Goal: Task Accomplishment & Management: Manage account settings

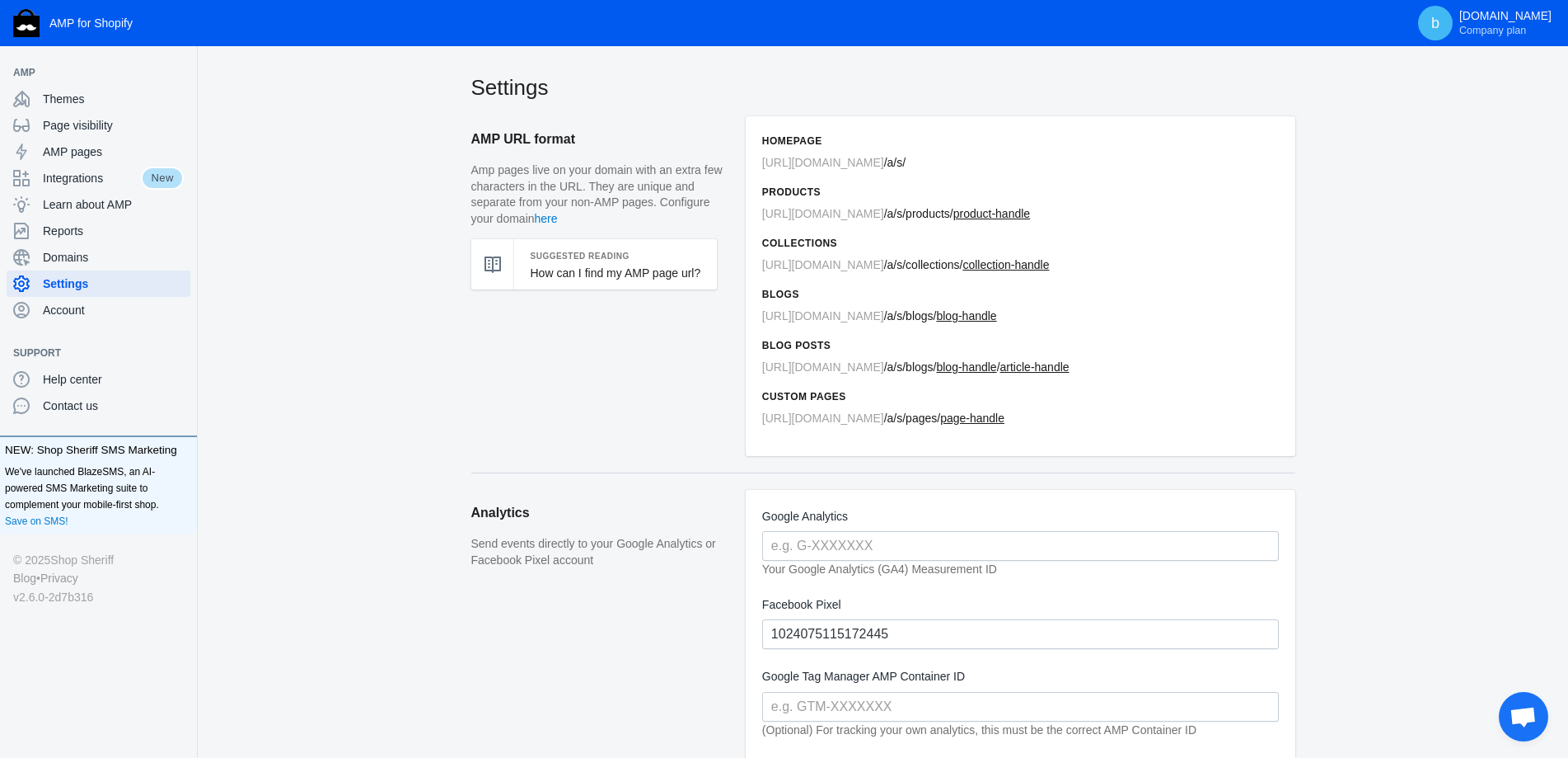
scroll to position [247, 0]
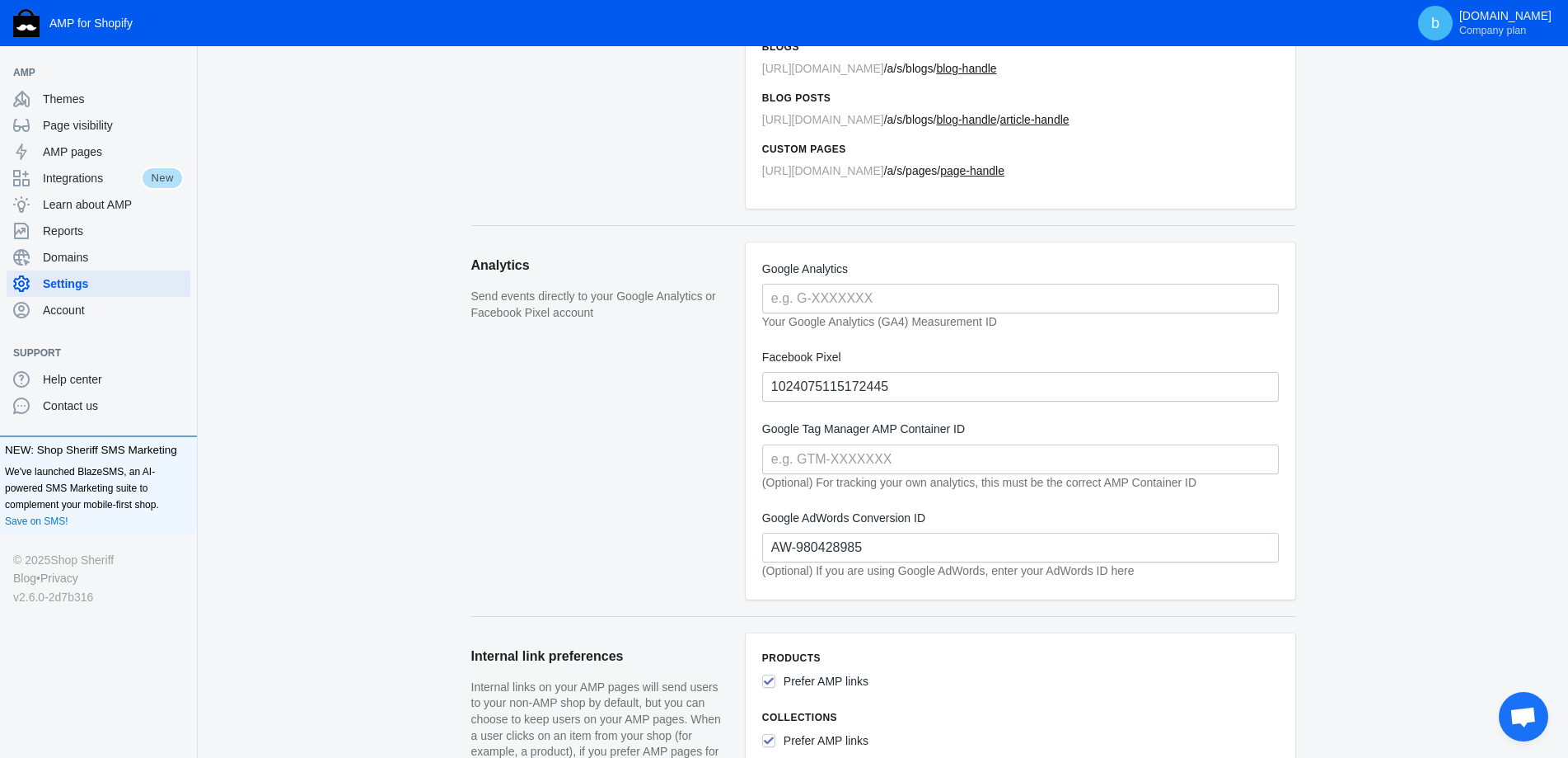
click at [798, 550] on input "AW-980428985" at bounding box center [1021, 548] width 517 height 30
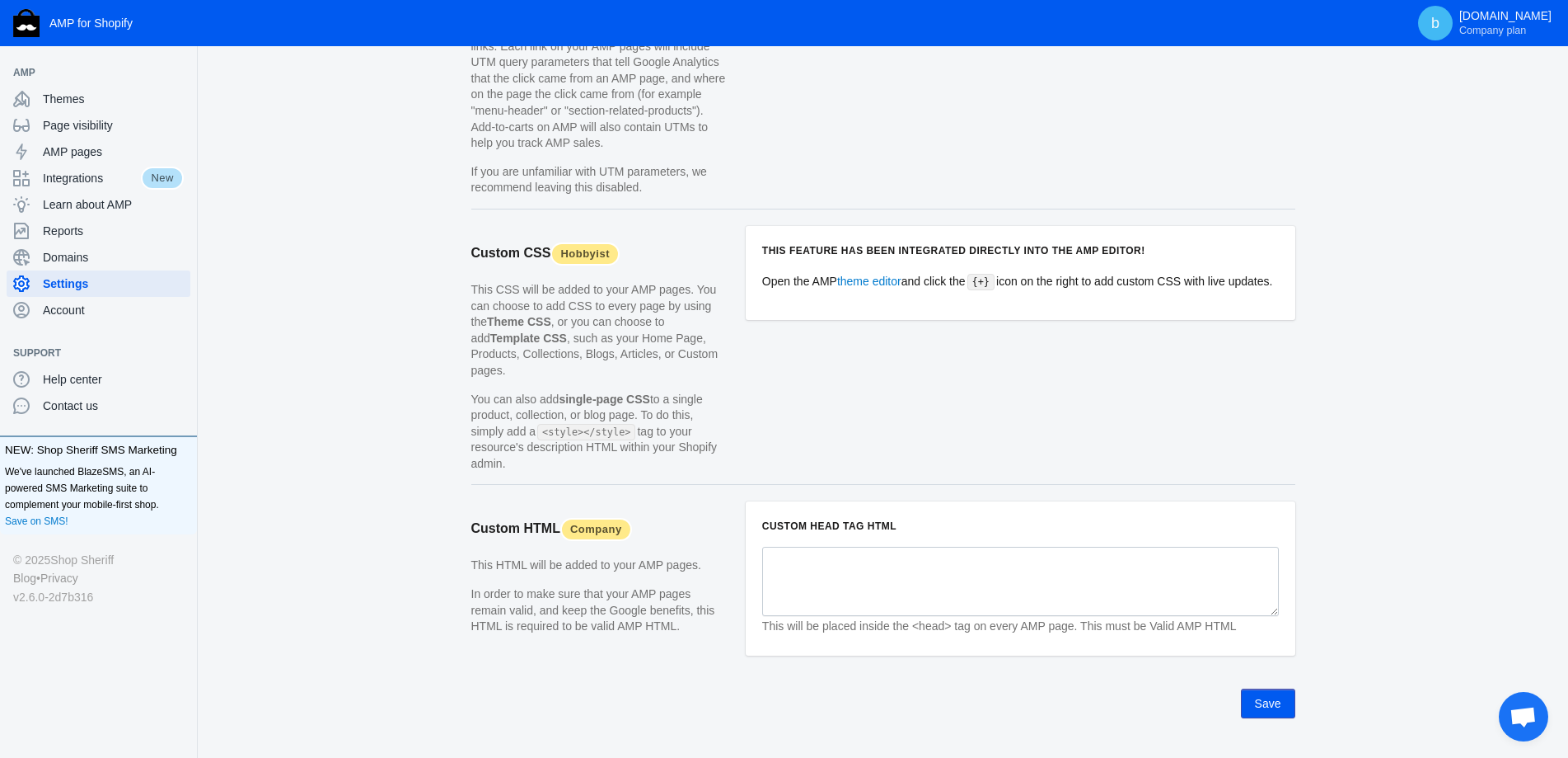
scroll to position [1504, 0]
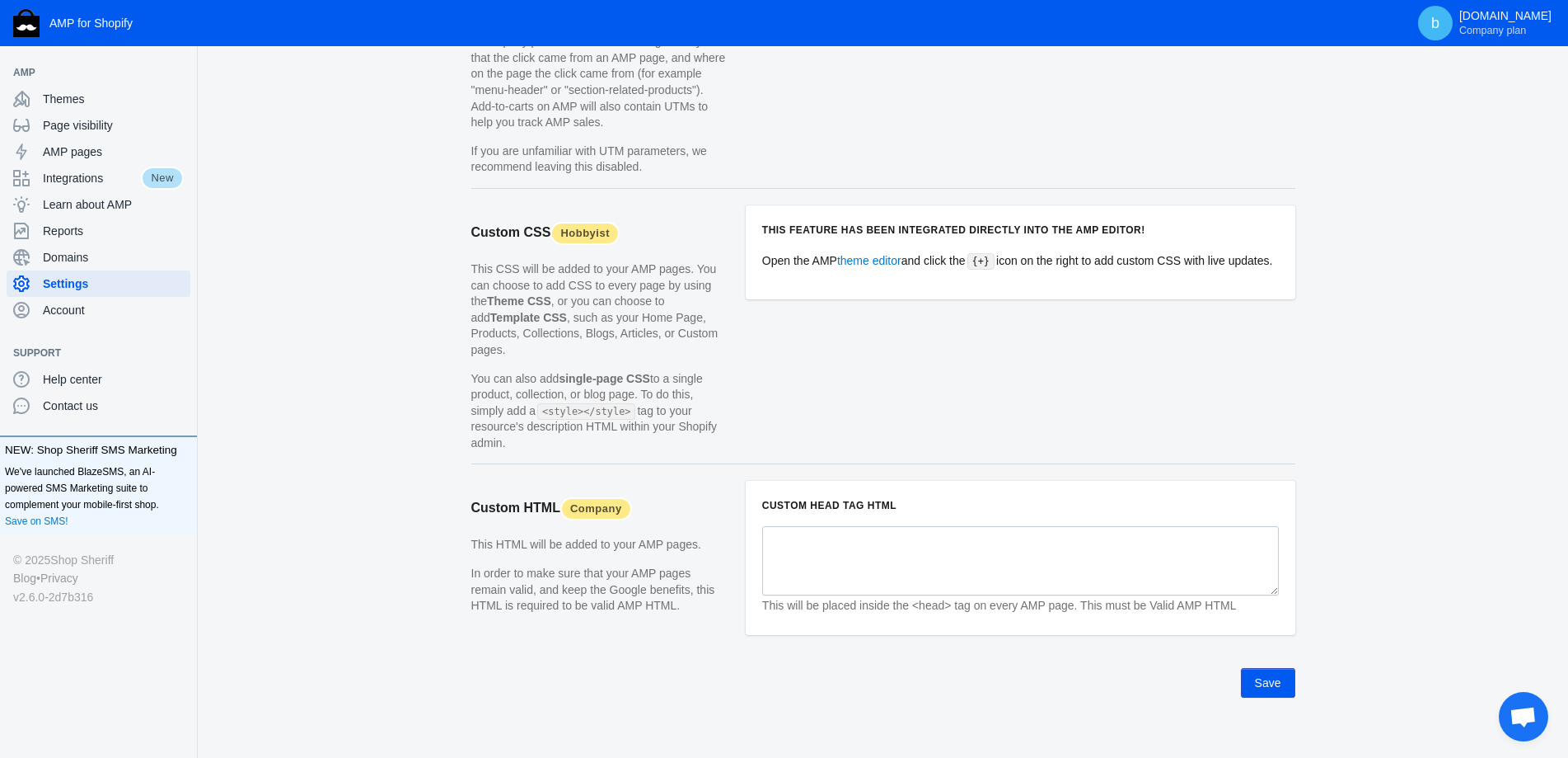
type input "980428985"
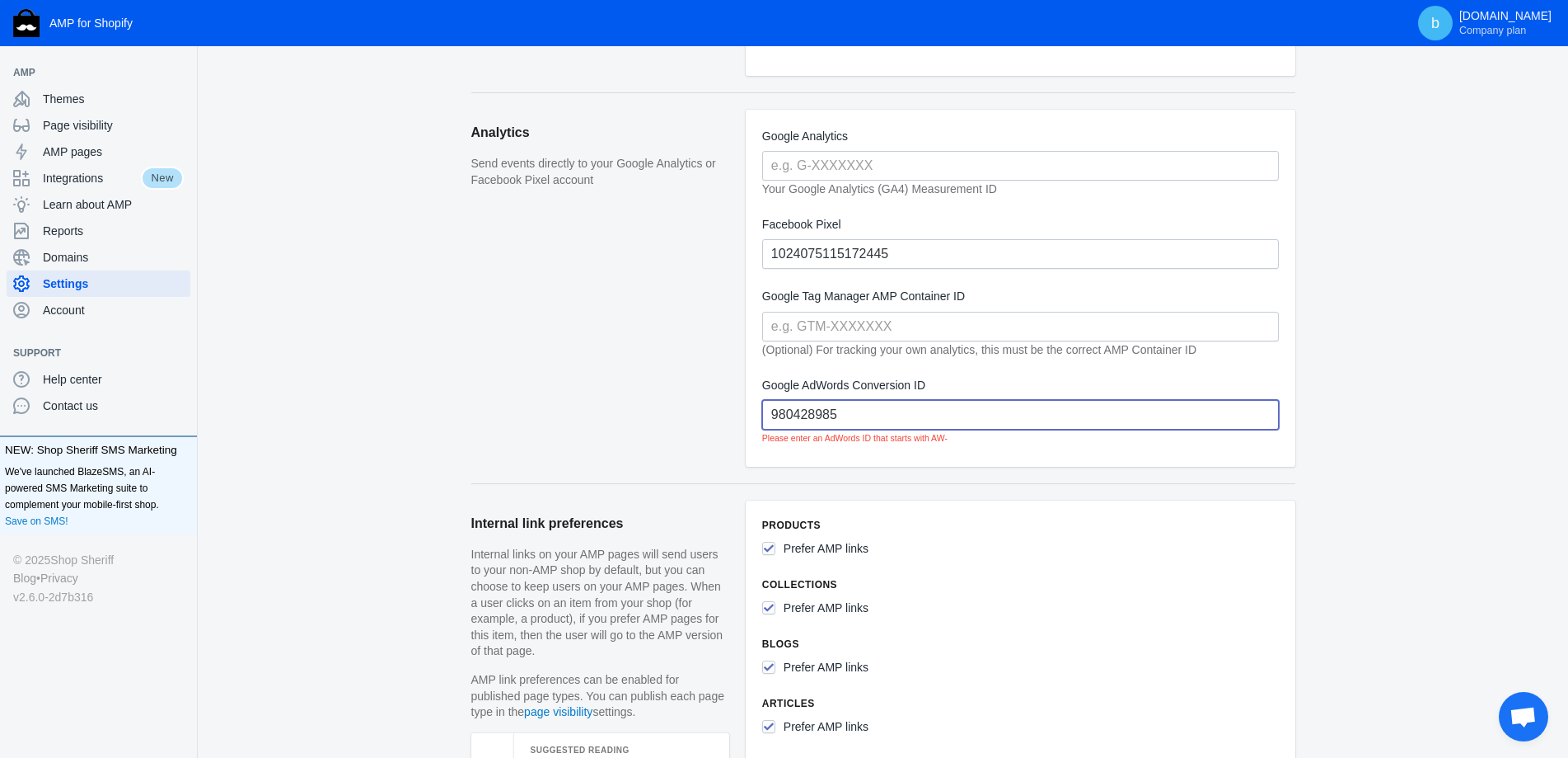
scroll to position [351, 0]
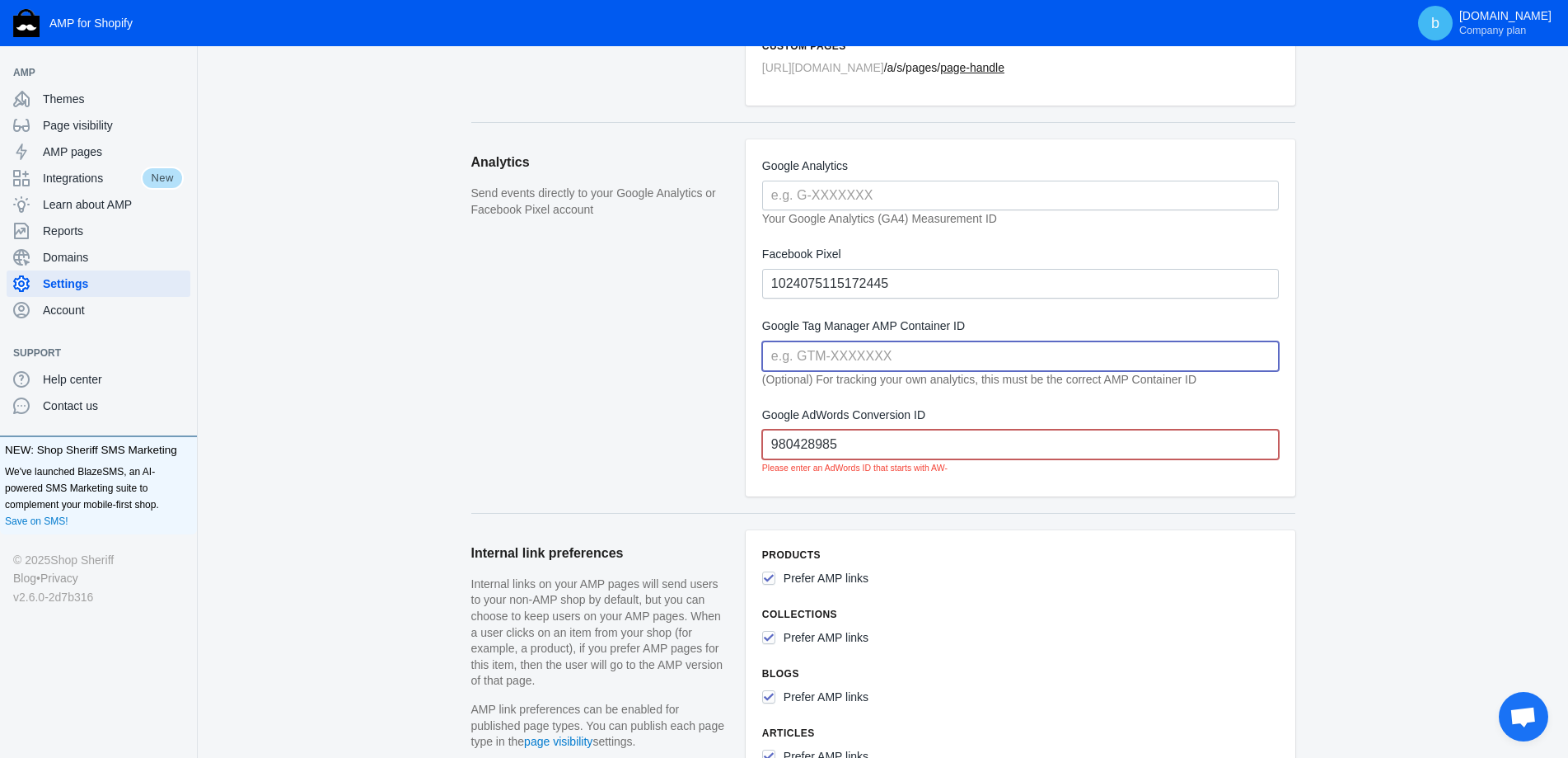
click at [851, 361] on input "text" at bounding box center [1021, 356] width 517 height 30
paste input "GTM-WW3MWNGZ"
click at [800, 359] on input "GTM-WW3MWNGZ" at bounding box center [1021, 356] width 517 height 30
type input "GTM-WW3MWNGZ"
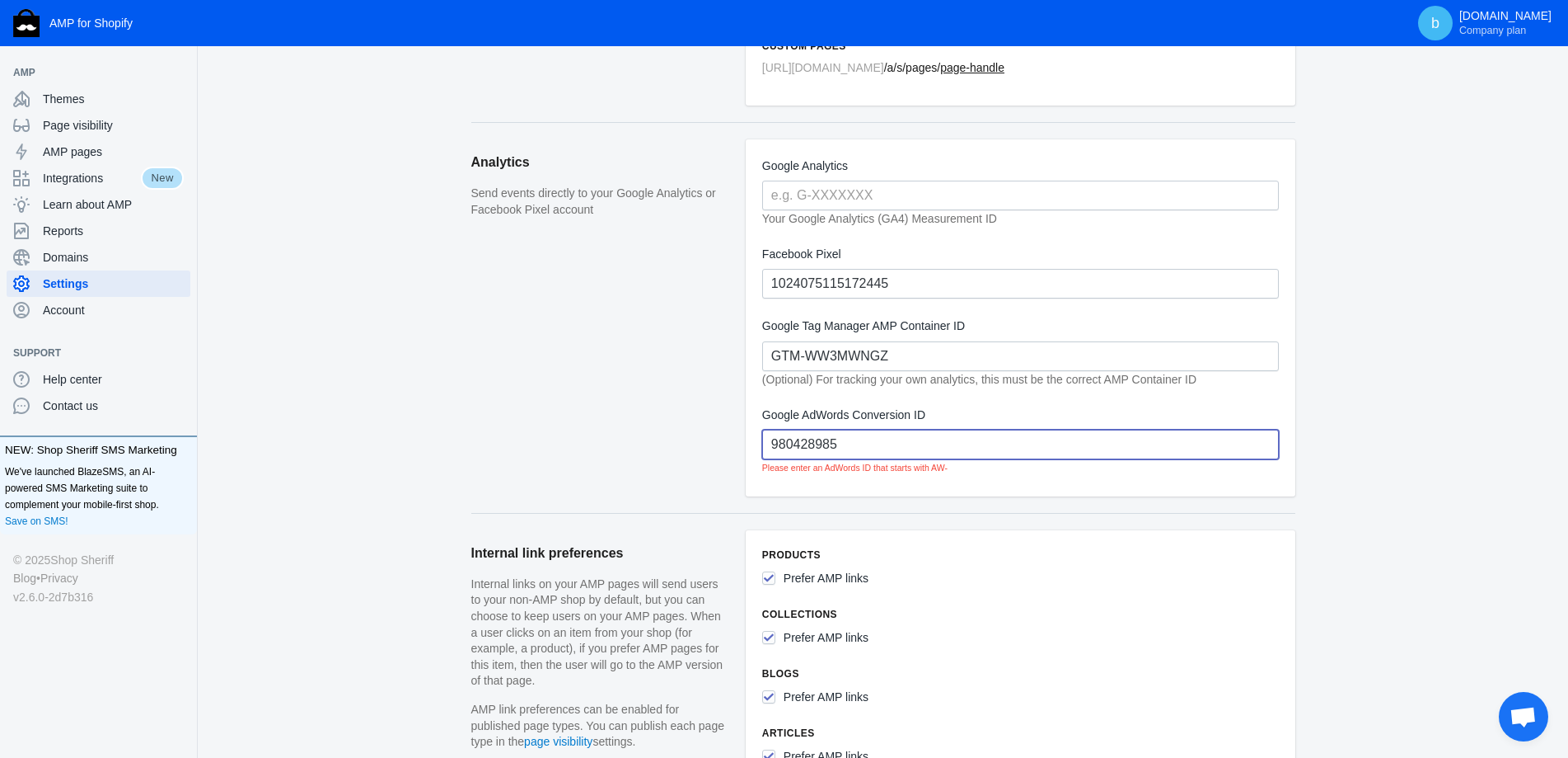
click at [777, 447] on input "980428985" at bounding box center [1021, 445] width 517 height 30
click at [772, 446] on input "980428985" at bounding box center [1021, 445] width 517 height 30
type input "AW-980428985"
click at [673, 415] on aside "Analytics Send events directly to your Google Analytics or Facebook Pixel accou…" at bounding box center [608, 326] width 275 height 374
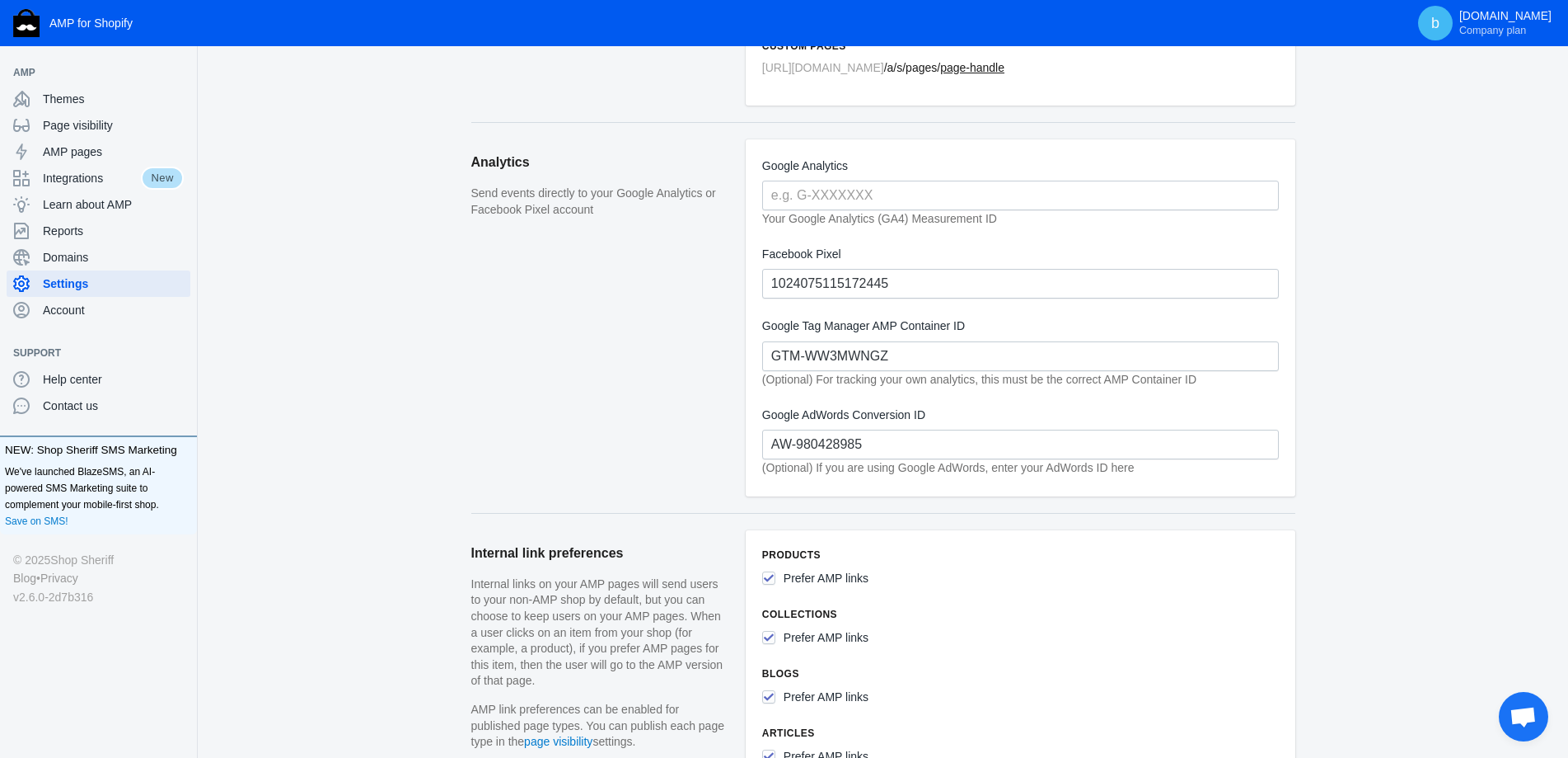
click at [852, 200] on input "text" at bounding box center [1021, 195] width 517 height 30
paste input "G-YYNPY667K5"
type input "G-YYNPY667K5"
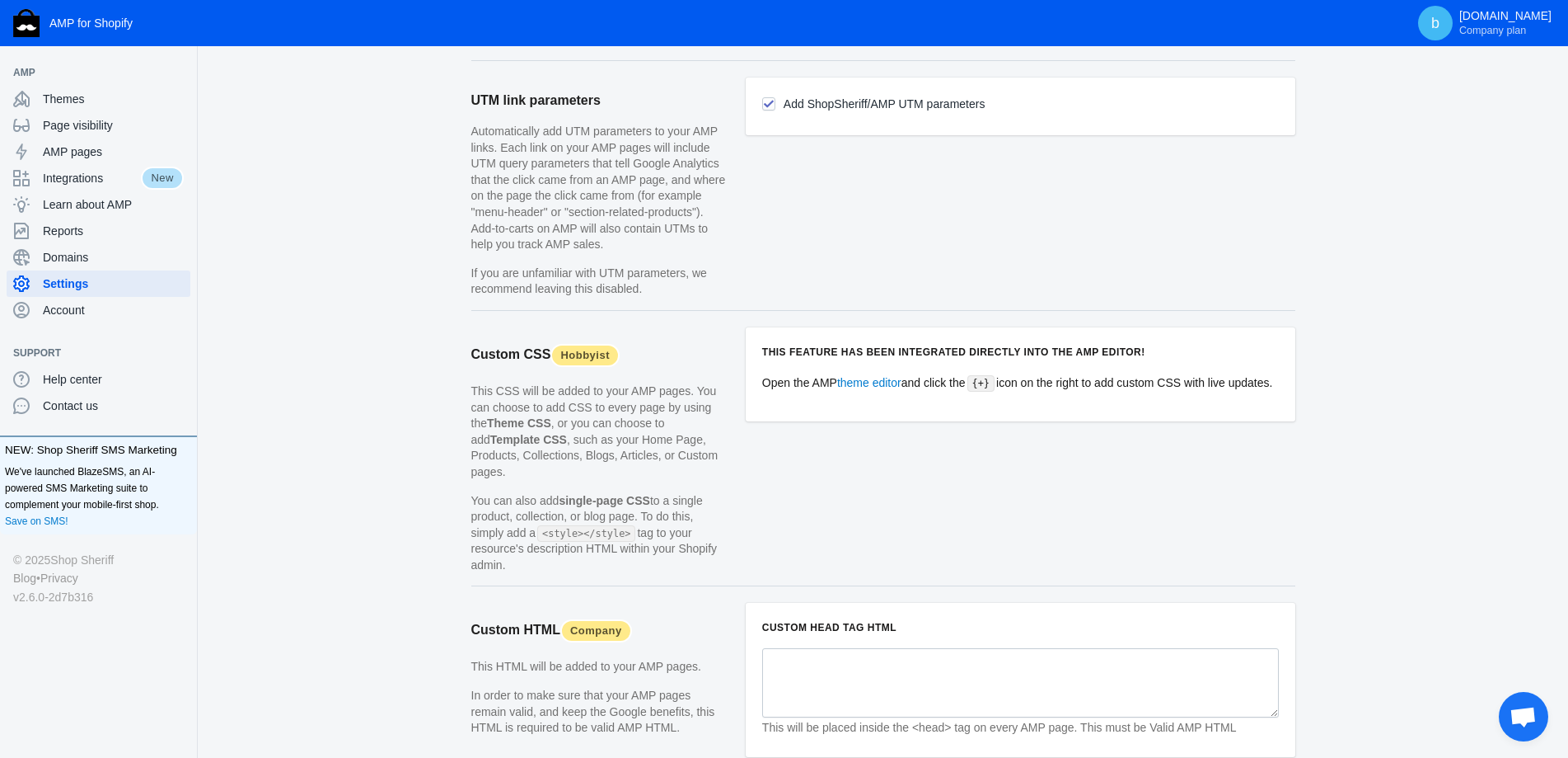
scroll to position [1504, 0]
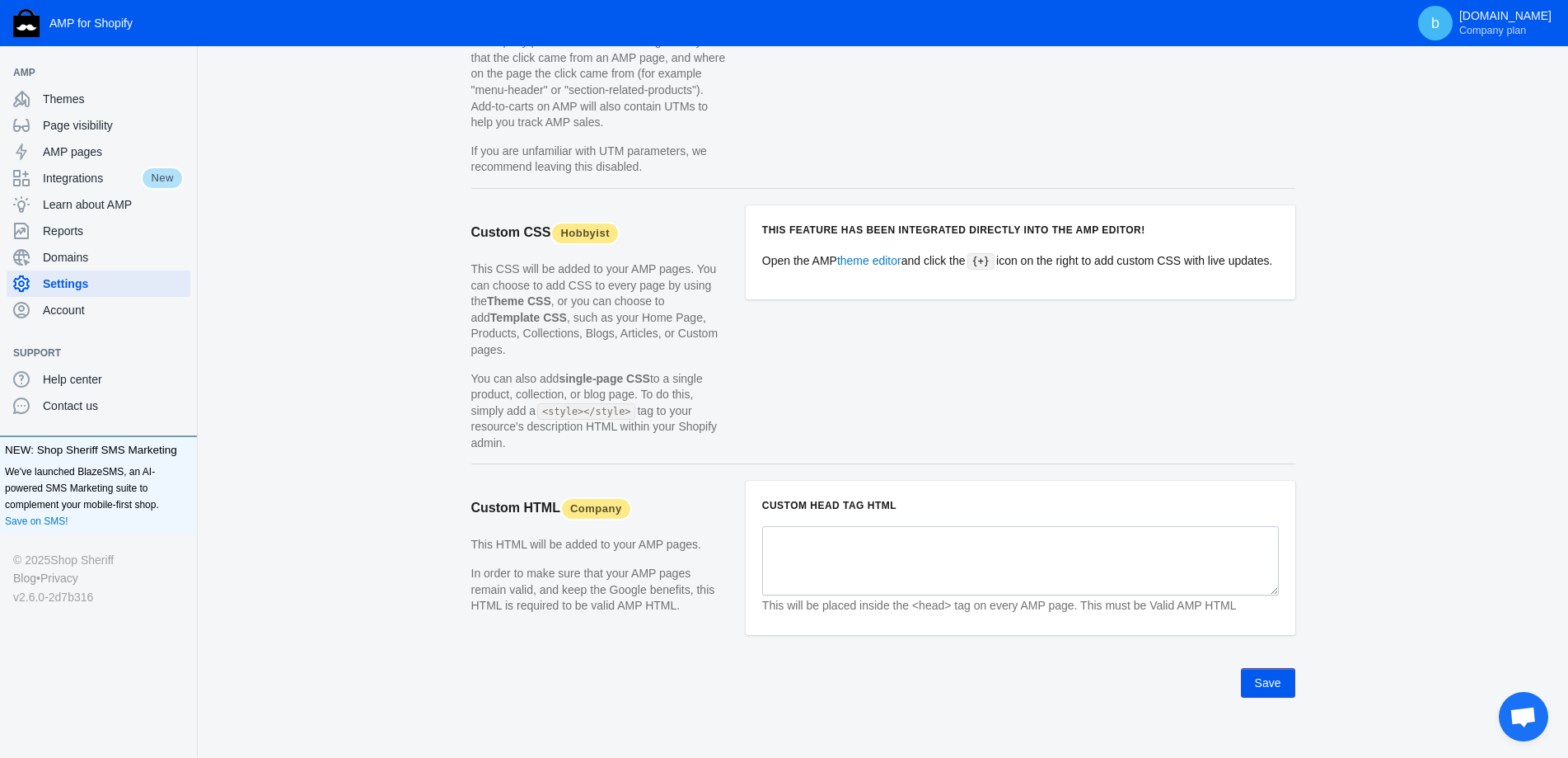
click at [1259, 668] on button "Save" at bounding box center [1269, 683] width 54 height 30
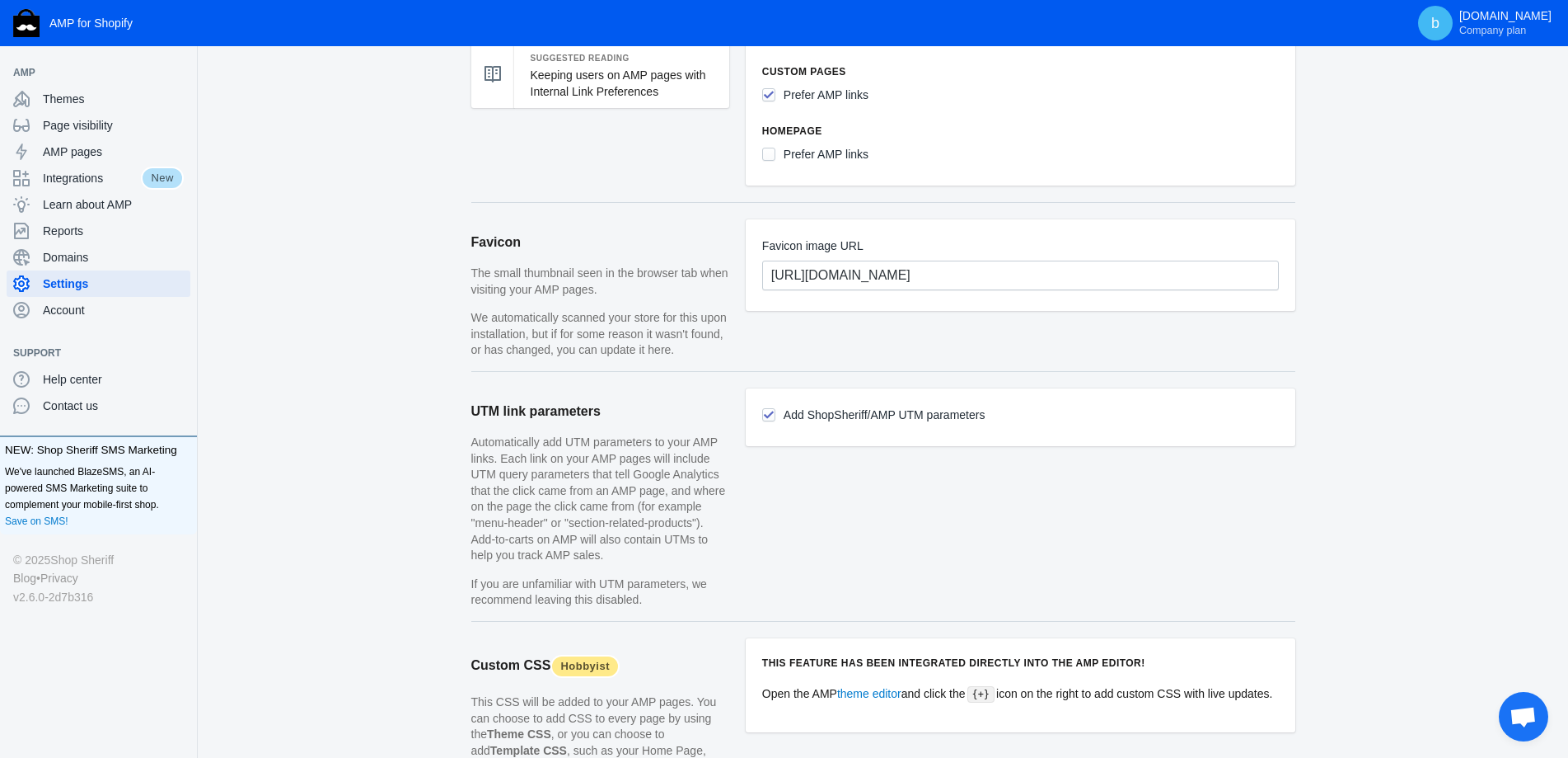
scroll to position [928, 0]
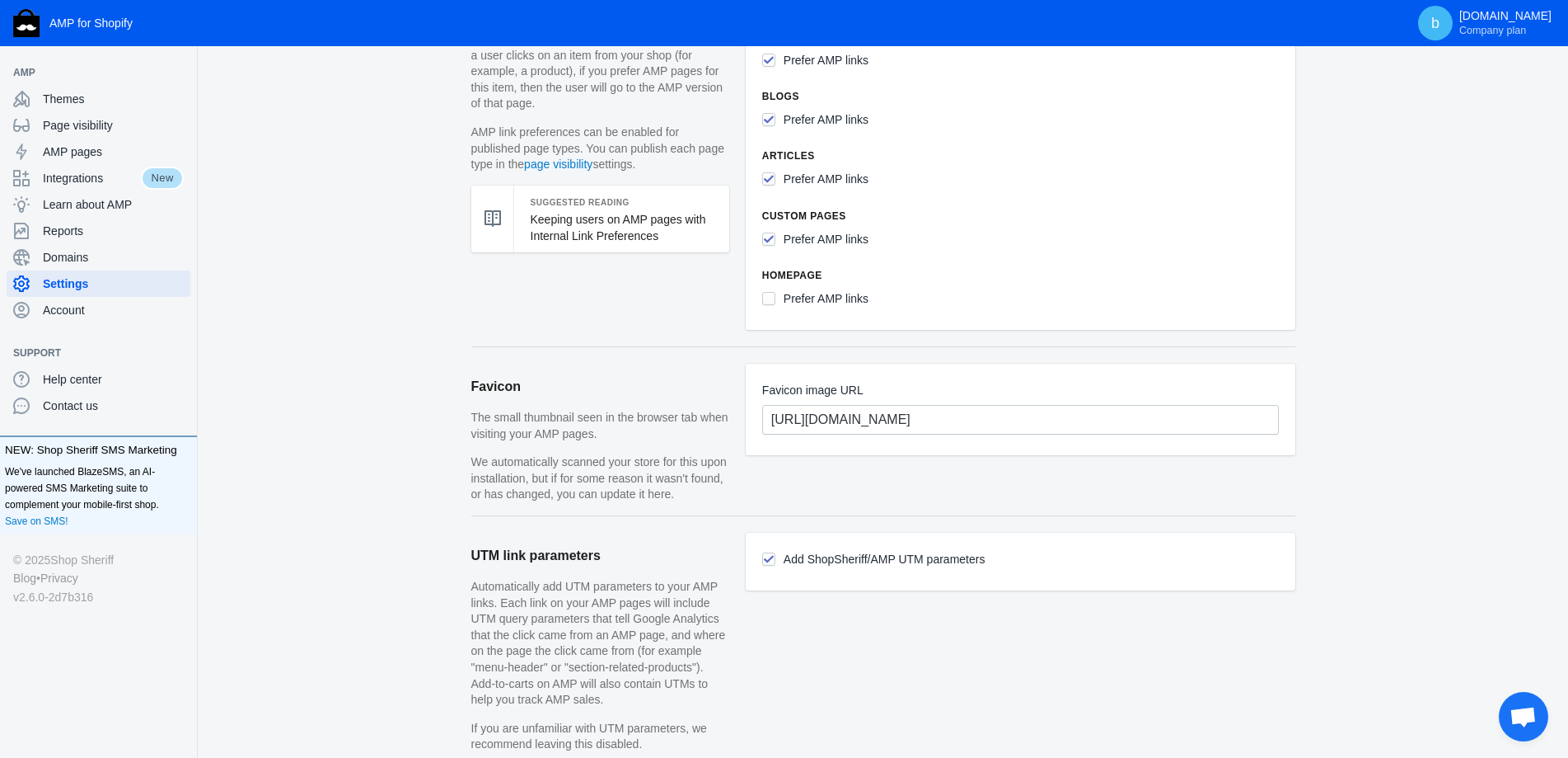
click at [346, 421] on div "Settings AMP URL format Amp pages live on your domain with an extra few charact…" at bounding box center [883, 247] width 1370 height 2206
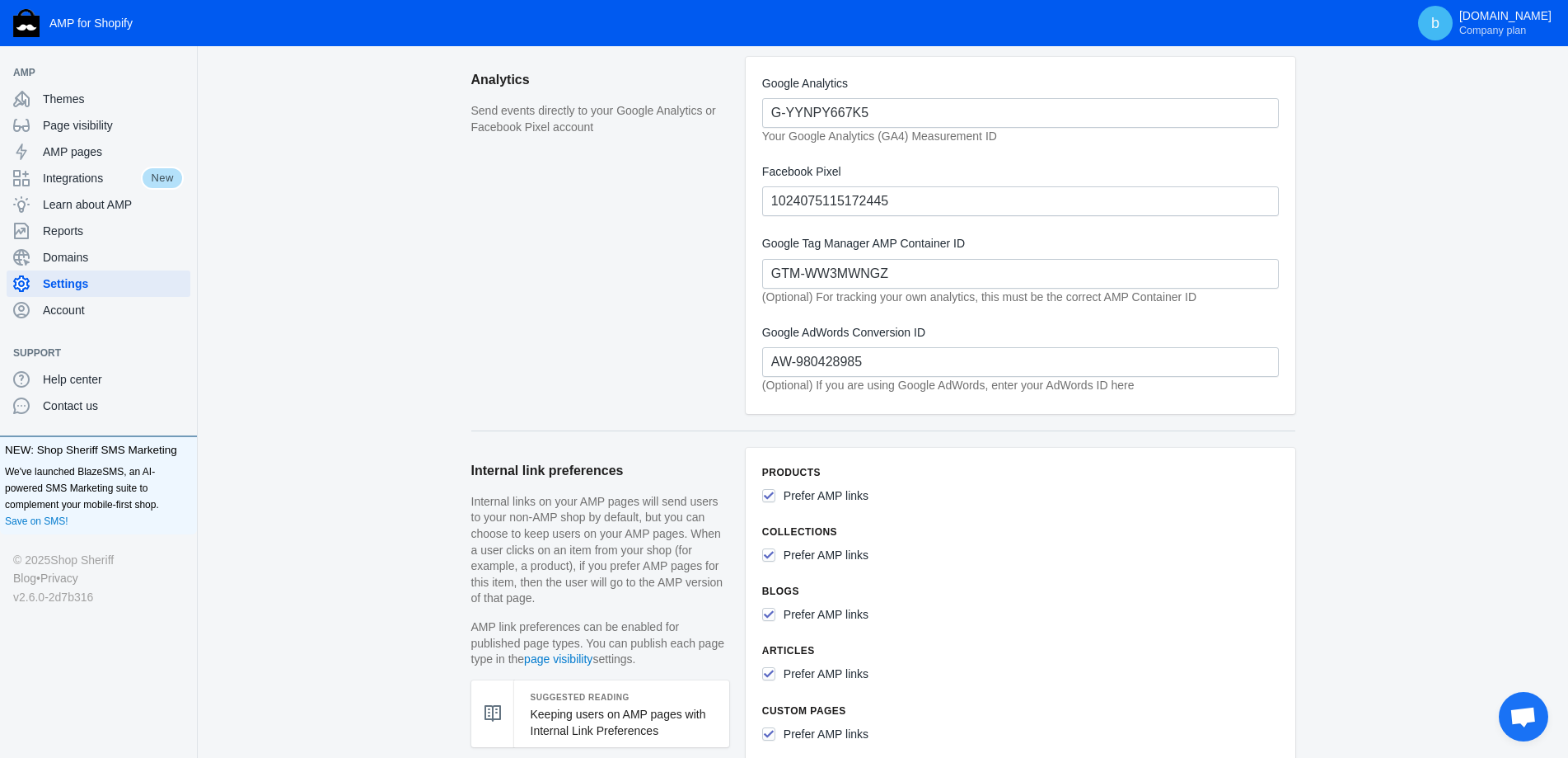
click at [346, 421] on div "Settings AMP URL format Amp pages live on your domain with an extra few charact…" at bounding box center [883, 742] width 1370 height 2206
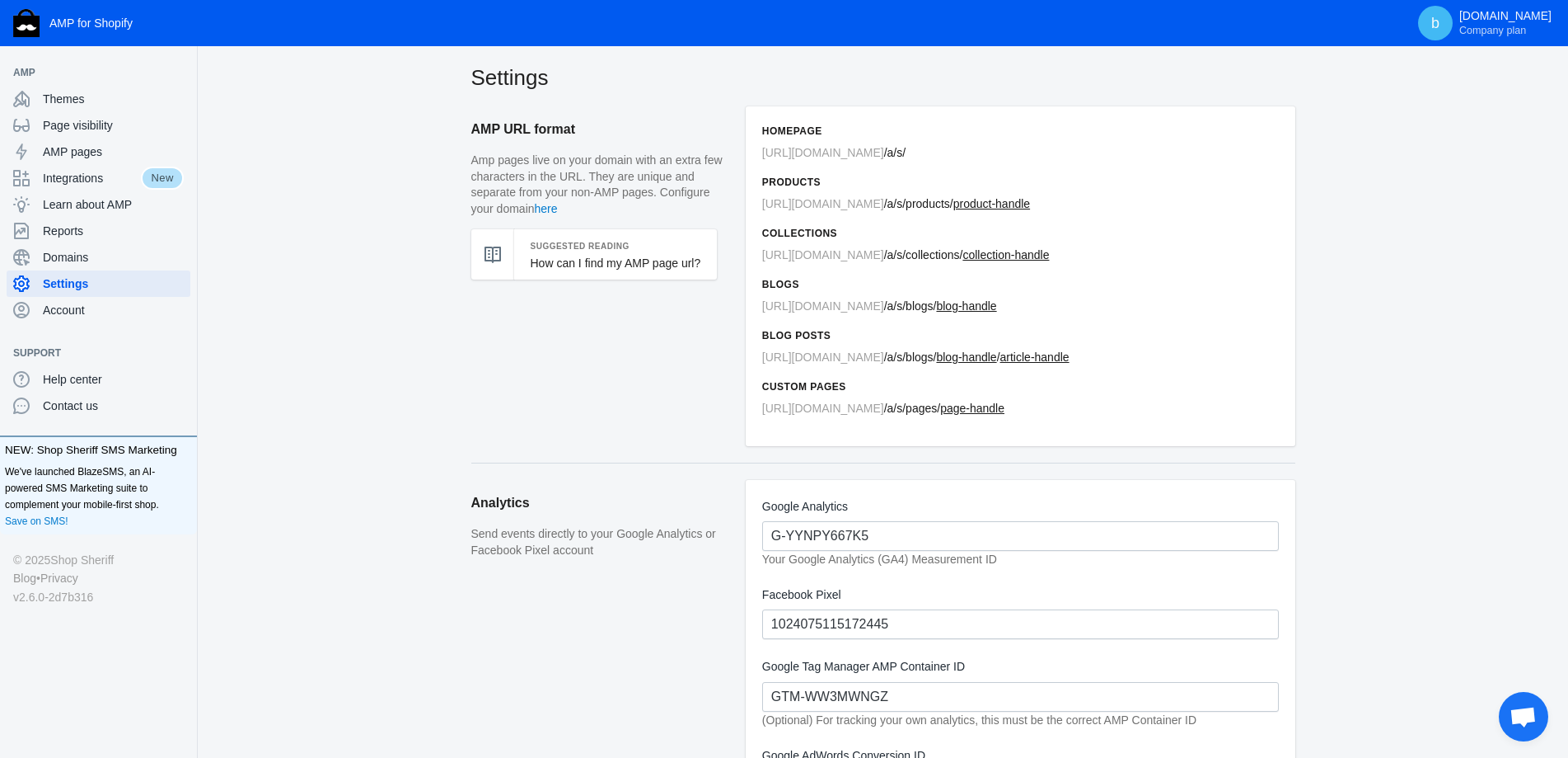
scroll to position [0, 0]
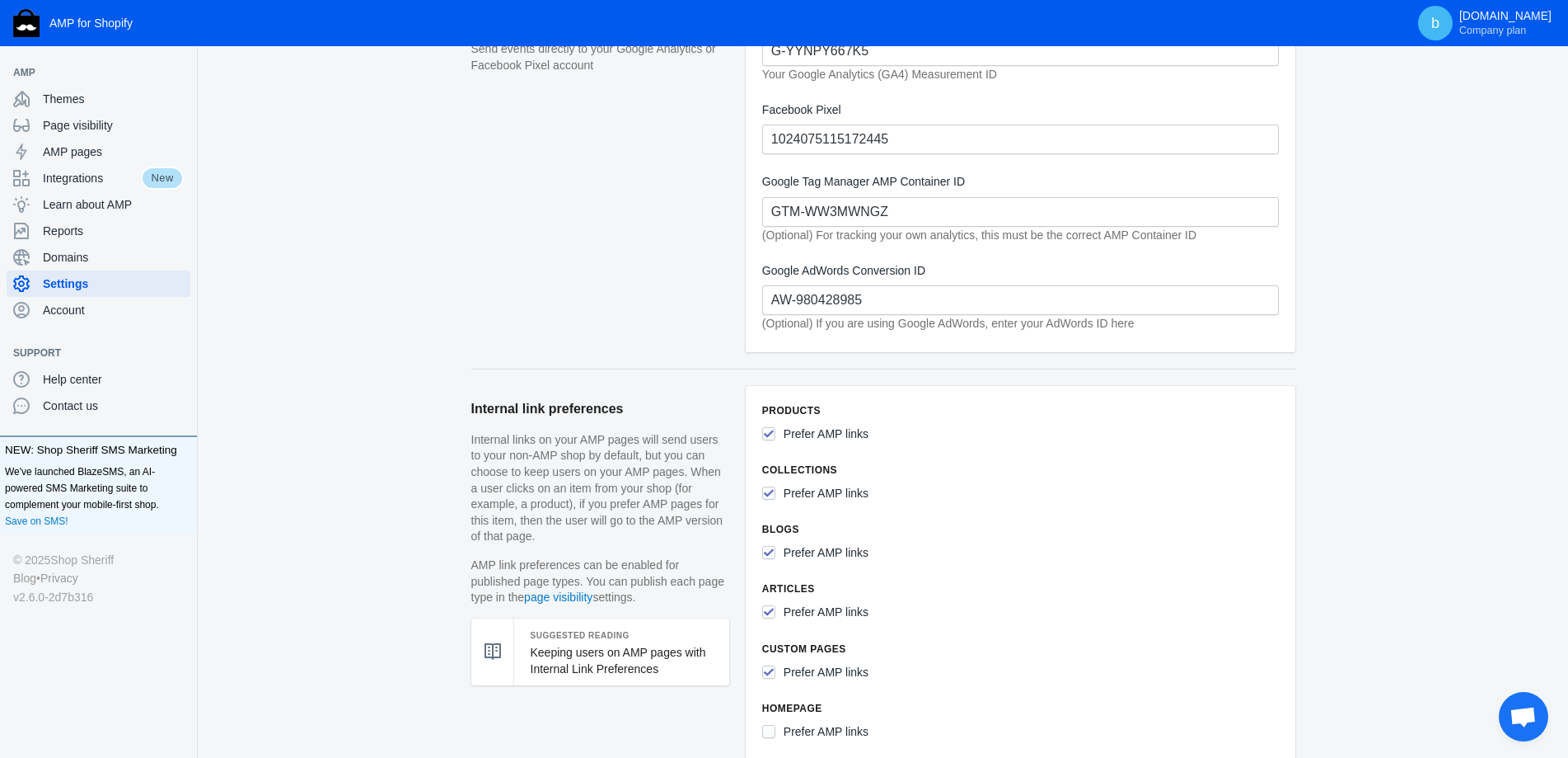
scroll to position [165, 0]
